Goal: Task Accomplishment & Management: Use online tool/utility

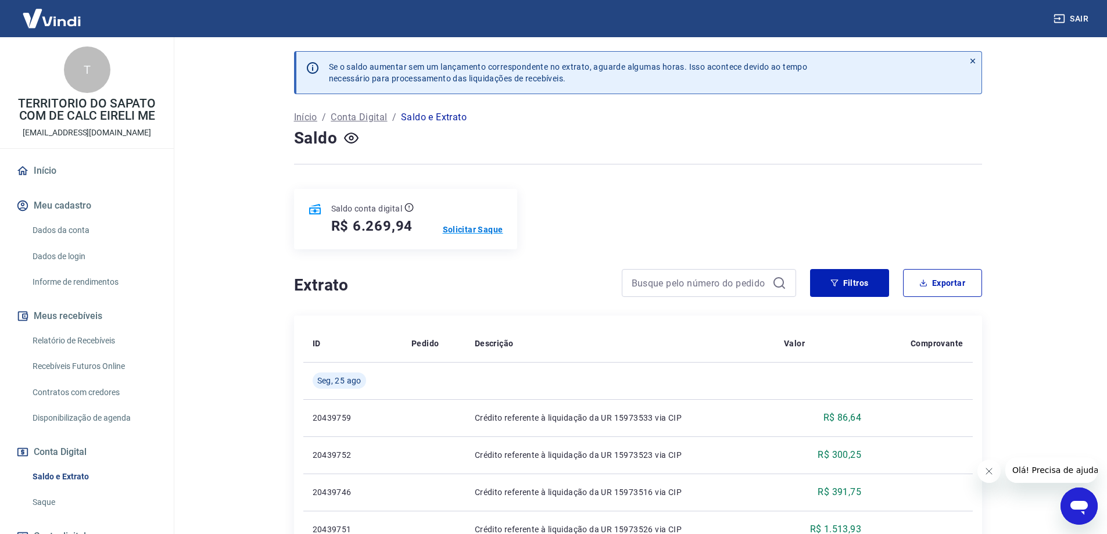
click at [478, 231] on p "Solicitar Saque" at bounding box center [473, 230] width 60 height 12
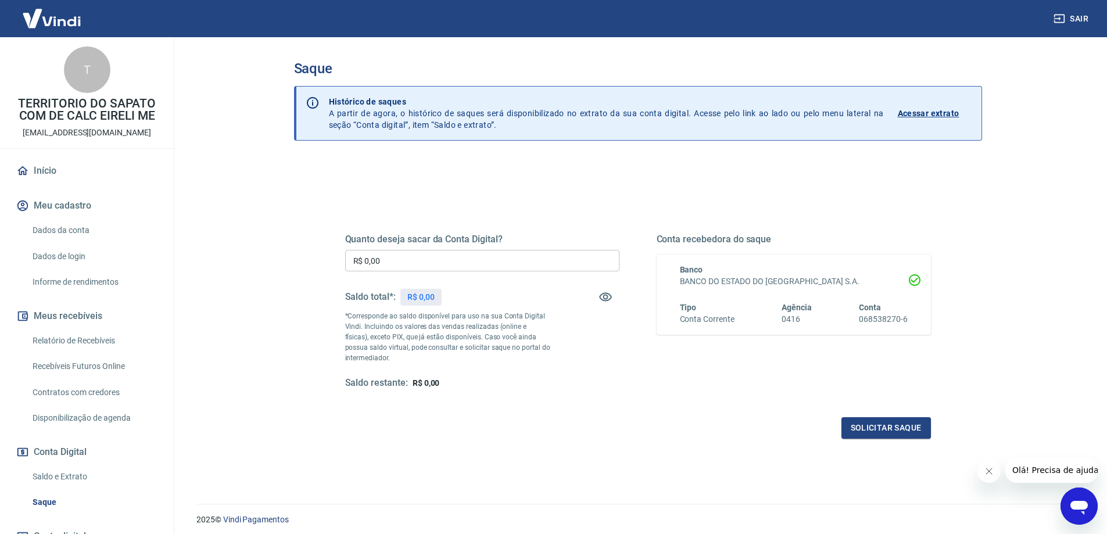
click at [446, 257] on input "R$ 0,00" at bounding box center [482, 261] width 274 height 22
type input "R$ 6.269,94"
click at [870, 424] on button "Solicitar saque" at bounding box center [887, 428] width 90 height 22
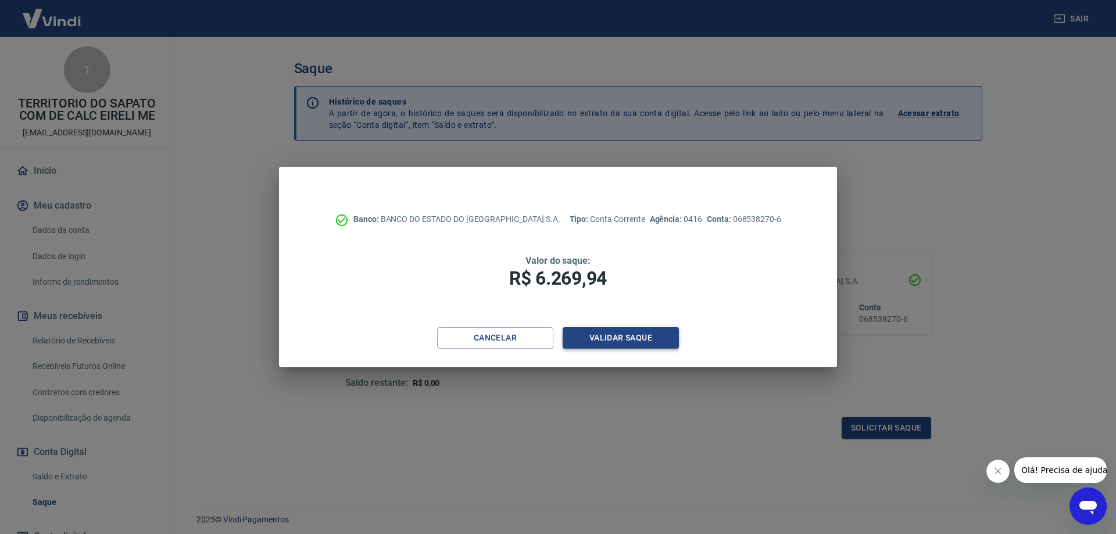
click at [624, 342] on button "Validar saque" at bounding box center [621, 338] width 116 height 22
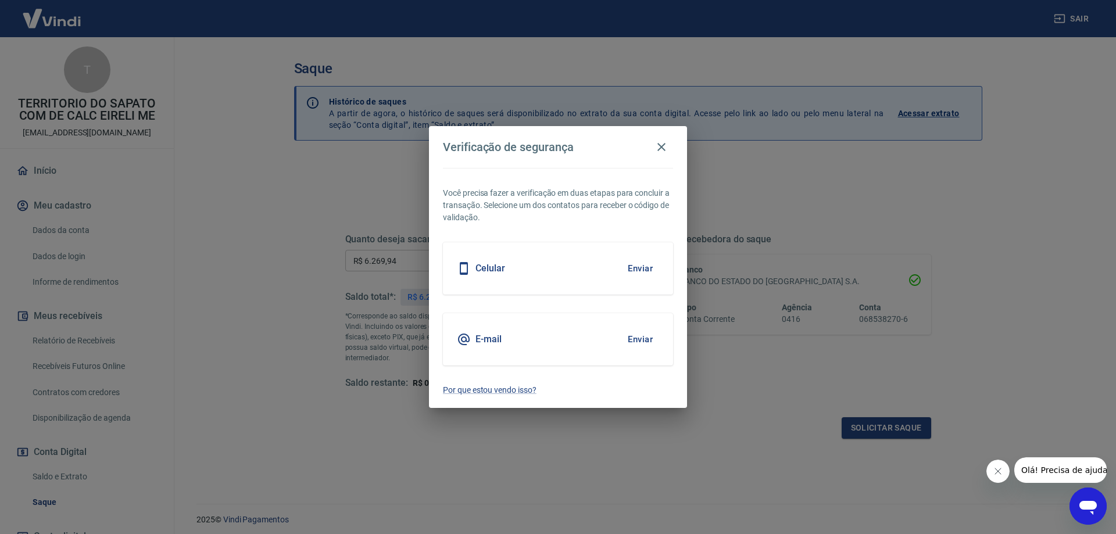
click at [635, 269] on button "Enviar" at bounding box center [640, 268] width 38 height 24
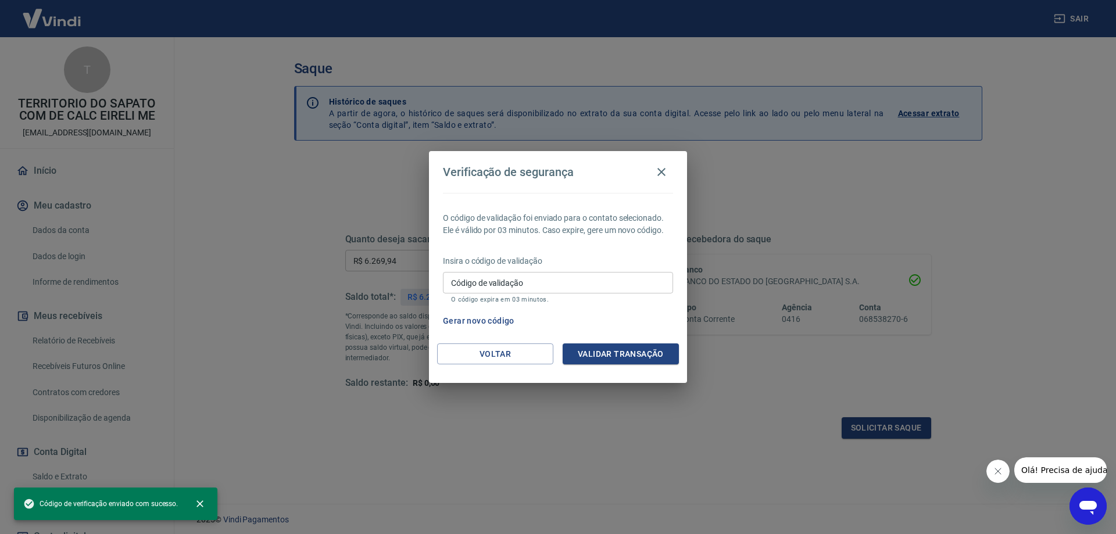
click at [559, 284] on input "Código de validação" at bounding box center [558, 283] width 230 height 22
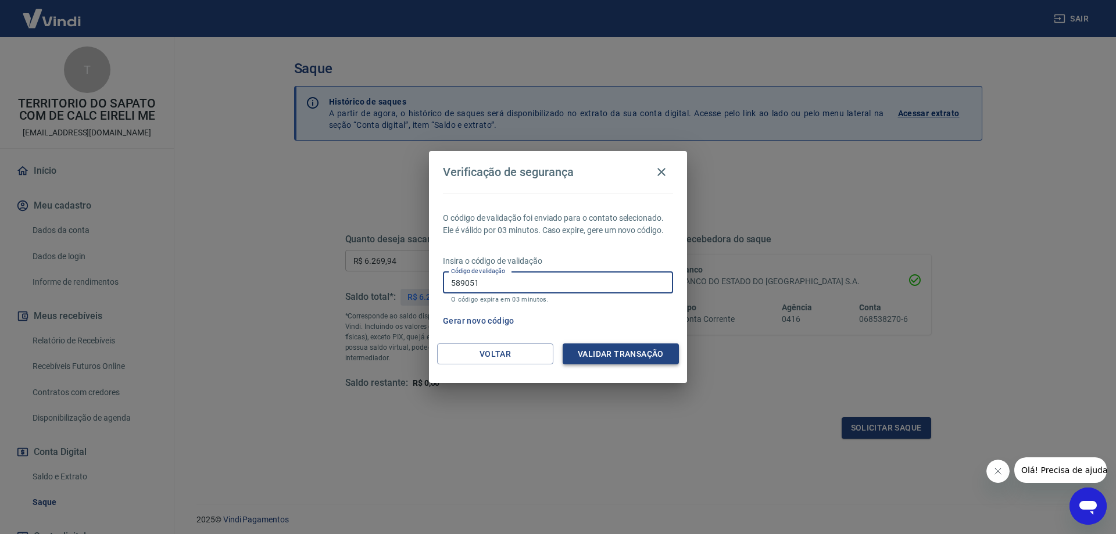
type input "589051"
click at [606, 354] on button "Validar transação" at bounding box center [621, 355] width 116 height 22
